Goal: Transaction & Acquisition: Purchase product/service

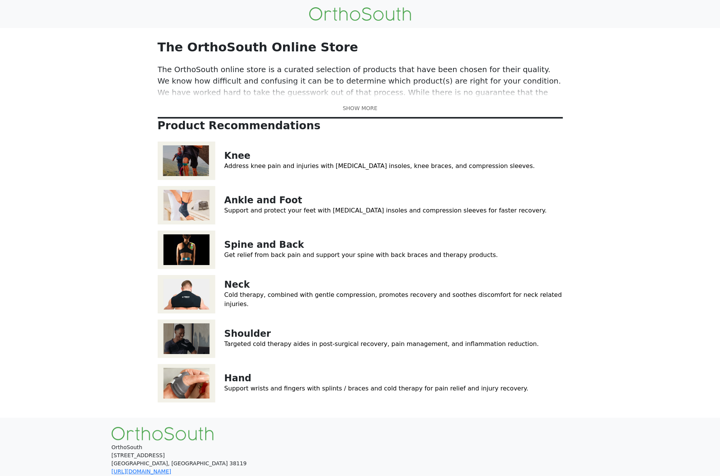
click at [180, 164] on img at bounding box center [187, 160] width 58 height 38
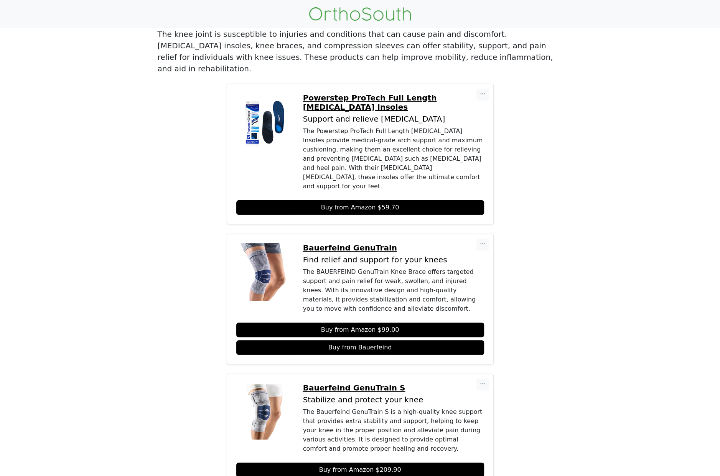
scroll to position [115, 0]
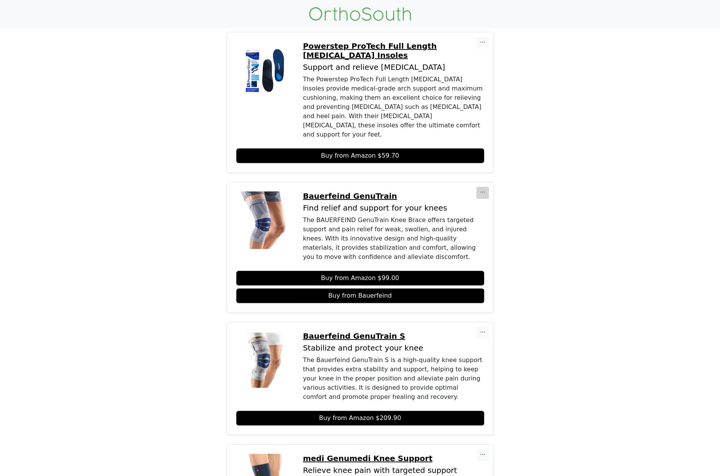
click at [486, 187] on button "button" at bounding box center [482, 193] width 12 height 12
click at [450, 204] on p "Find relief and support for your knees" at bounding box center [393, 208] width 181 height 9
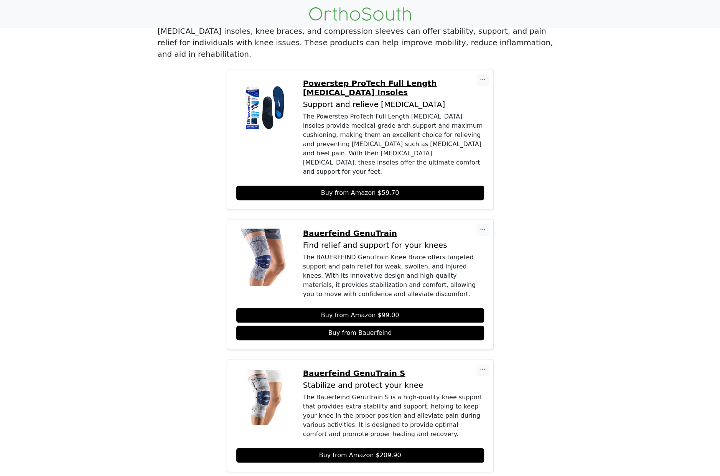
scroll to position [77, 0]
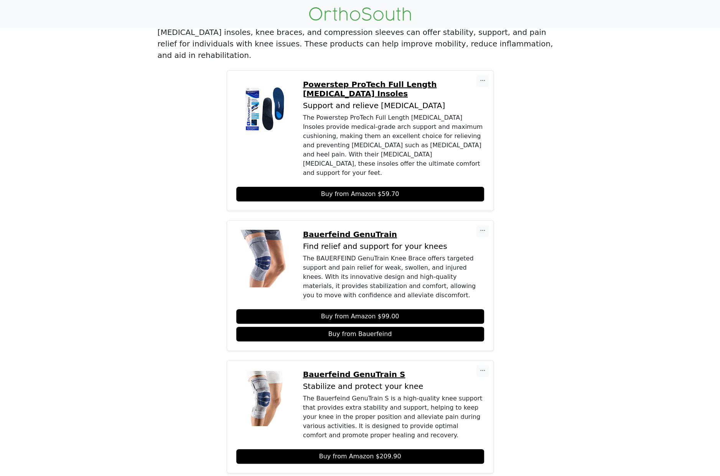
click at [363, 230] on p "Bauerfeind GenuTrain" at bounding box center [393, 234] width 181 height 9
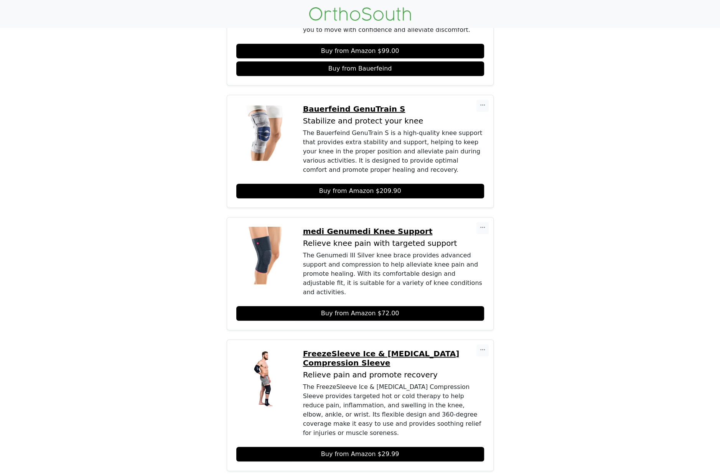
scroll to position [383, 0]
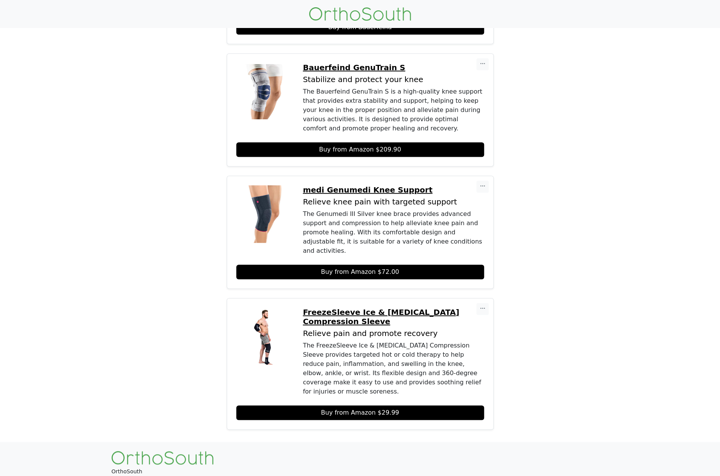
click at [320, 307] on p "FreezeSleeve Ice & [MEDICAL_DATA] Compression Sleeve" at bounding box center [393, 316] width 181 height 18
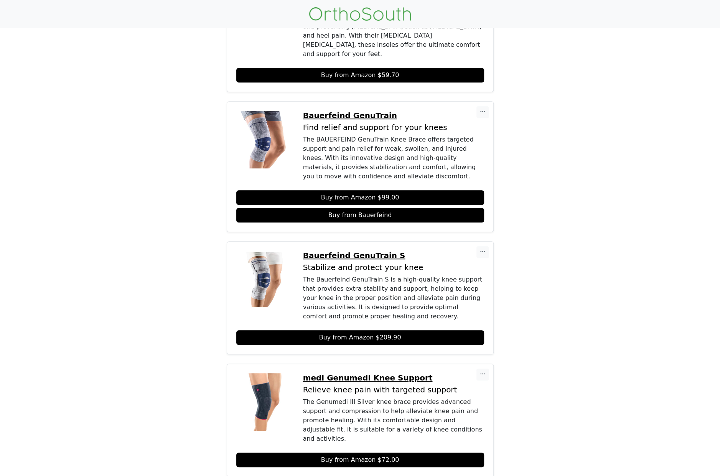
scroll to position [0, 0]
